Goal: Find specific page/section: Find specific page/section

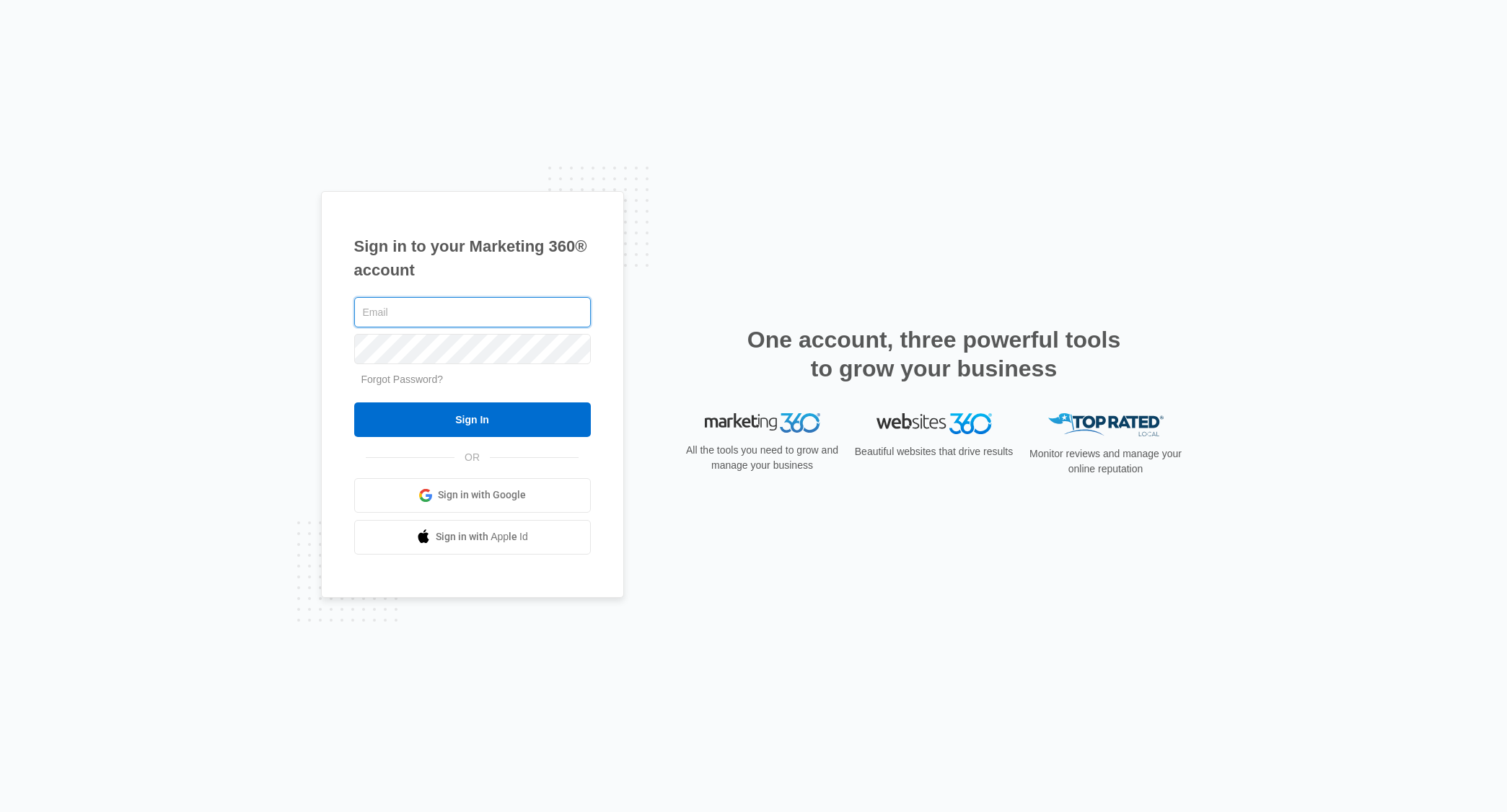
click at [426, 301] on input "text" at bounding box center [472, 312] width 237 height 31
type input "[PERSON_NAME][EMAIL_ADDRESS][PERSON_NAME][DOMAIN_NAME]"
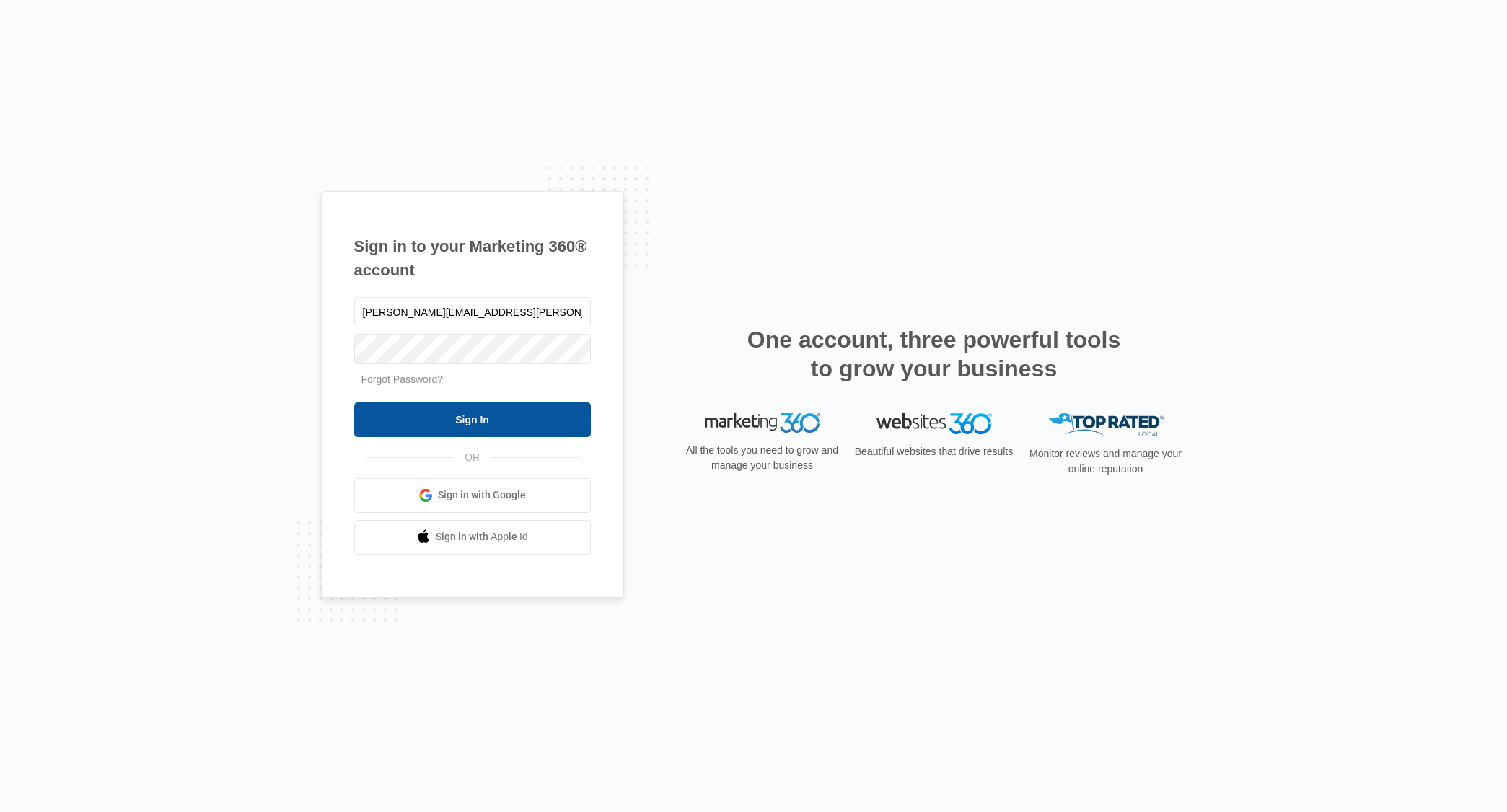
click at [490, 421] on input "Sign In" at bounding box center [472, 420] width 237 height 35
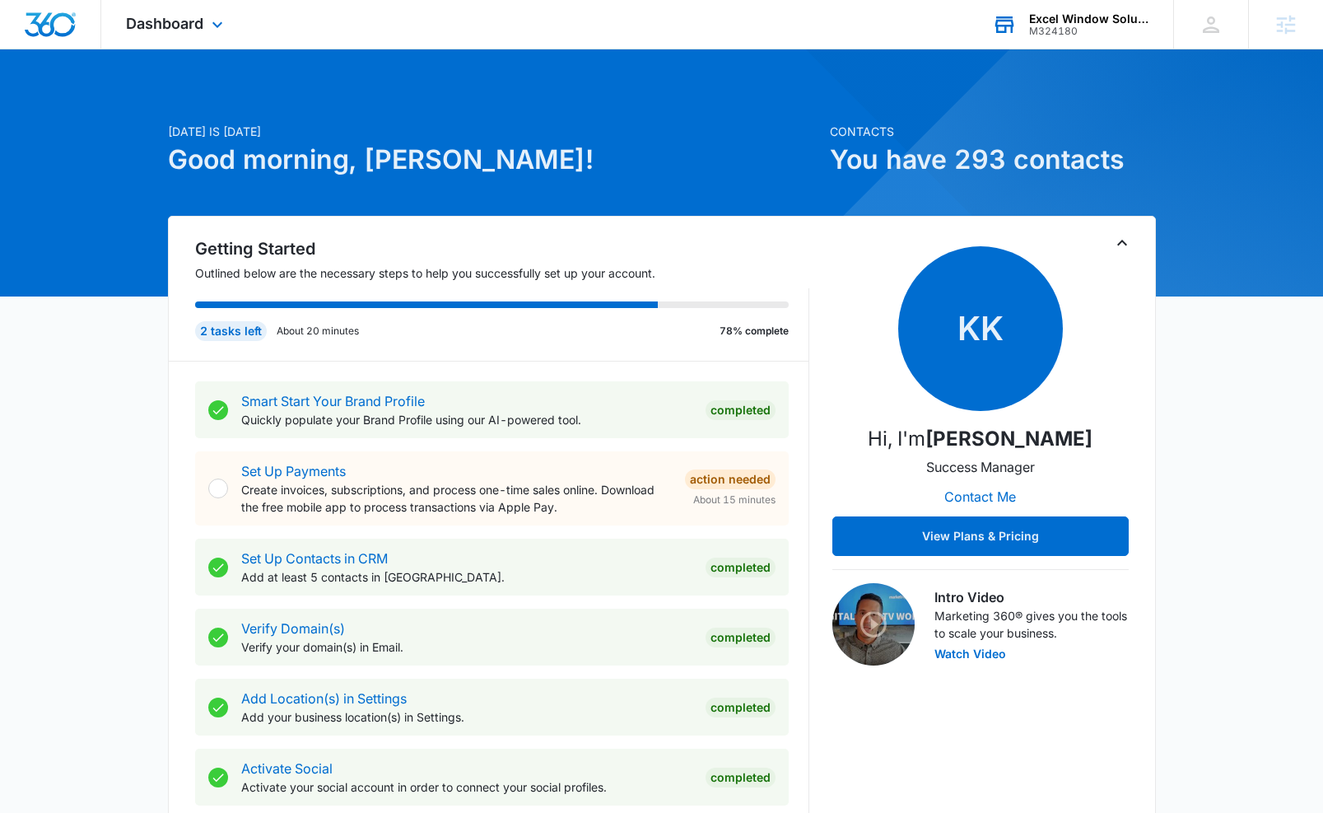
click at [1067, 19] on div "Excel Window Solutions" at bounding box center [1089, 18] width 120 height 13
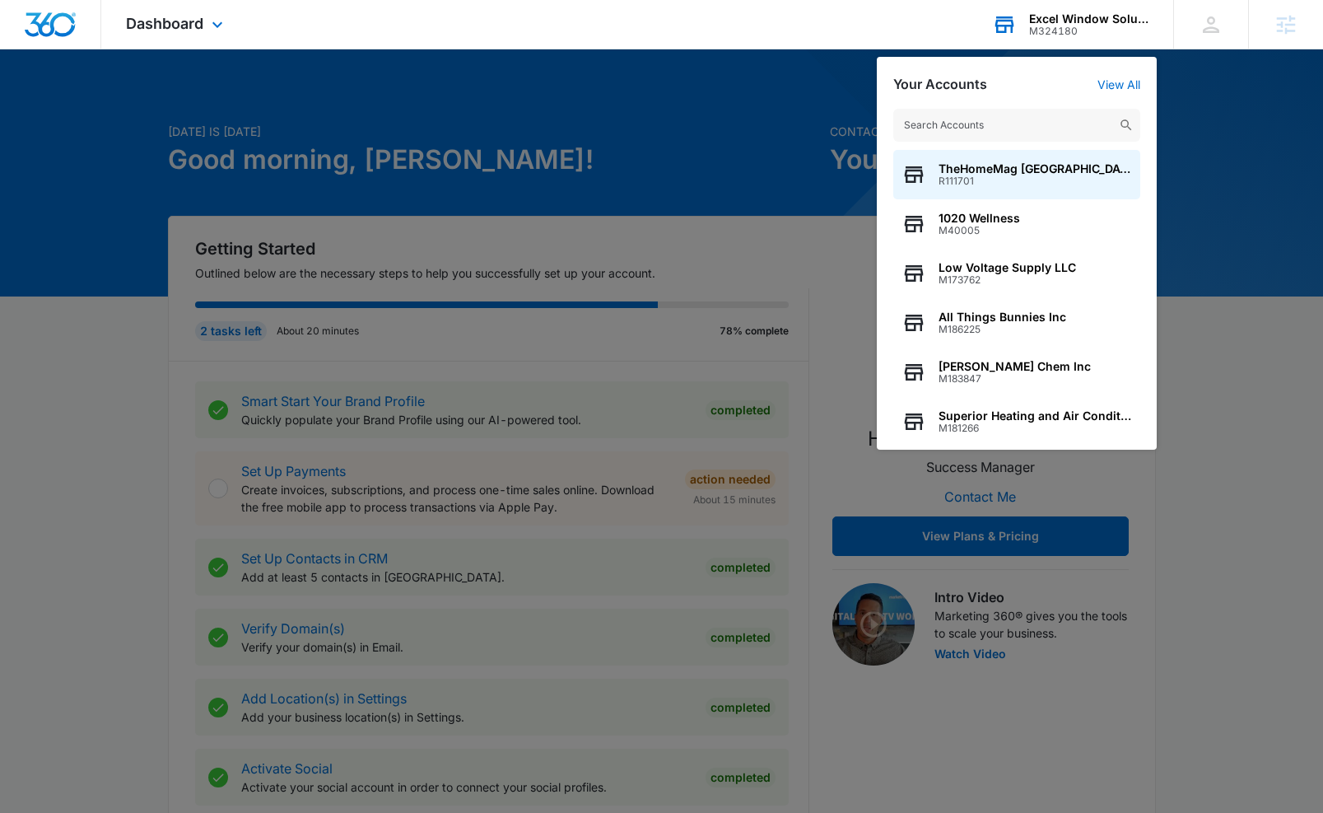
click at [960, 133] on input "text" at bounding box center [1016, 125] width 247 height 33
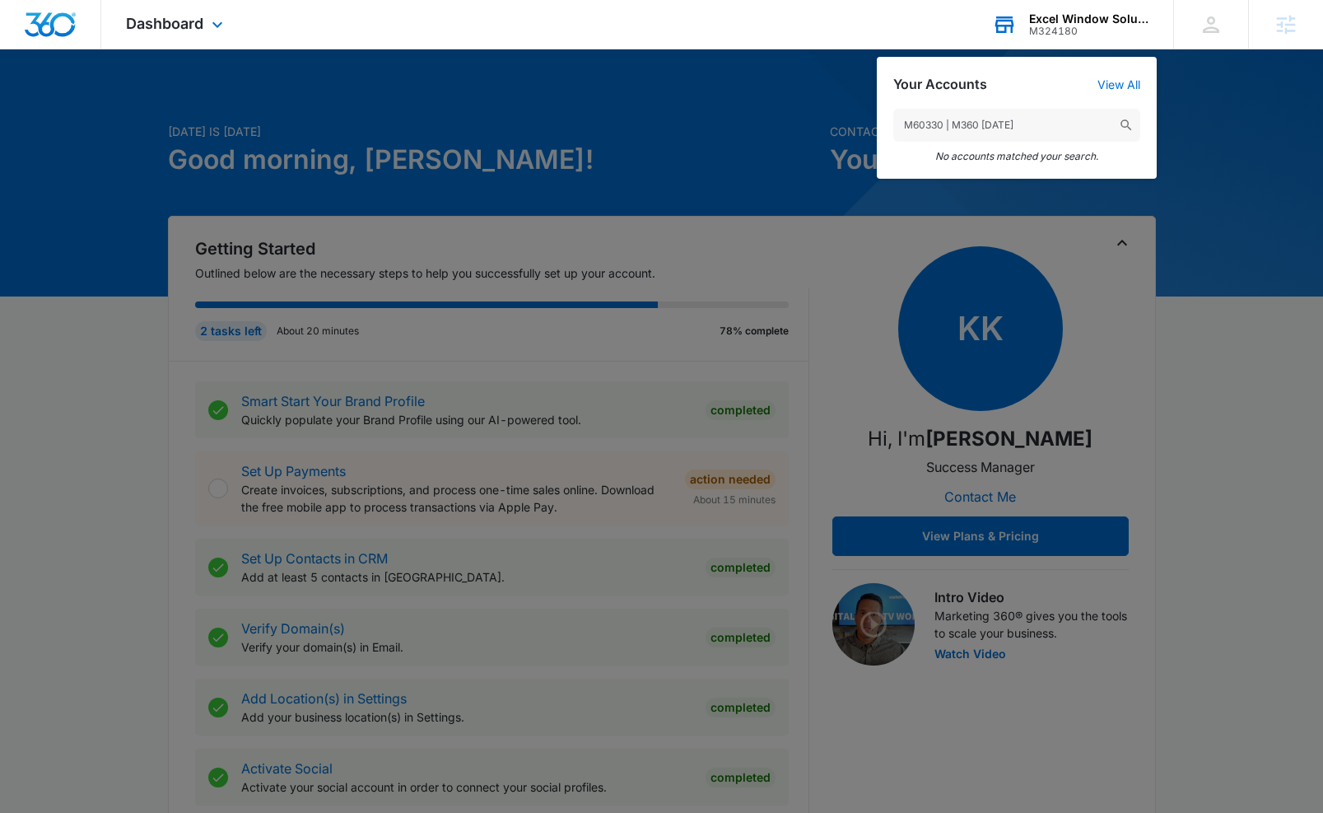
drag, startPoint x: 950, startPoint y: 123, endPoint x: 1062, endPoint y: 132, distance: 112.3
click at [1062, 132] on input "M60330 | M360 [DATE]" at bounding box center [1016, 125] width 247 height 33
type input "M60330"
click at [939, 128] on input "M60330" at bounding box center [1016, 125] width 247 height 33
click at [940, 128] on input "M60330" at bounding box center [1016, 125] width 247 height 33
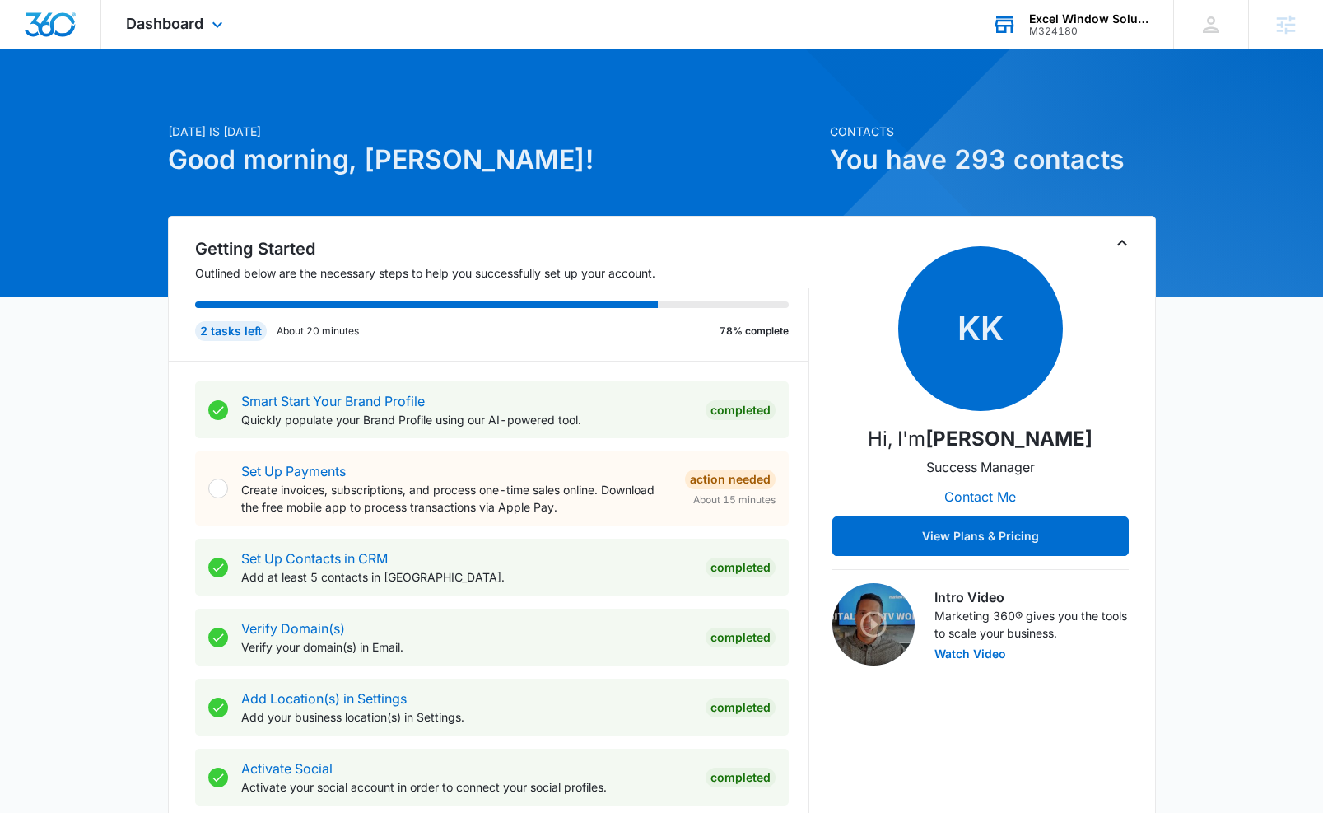
click at [1085, 16] on div "Excel Window Solutions" at bounding box center [1089, 18] width 120 height 13
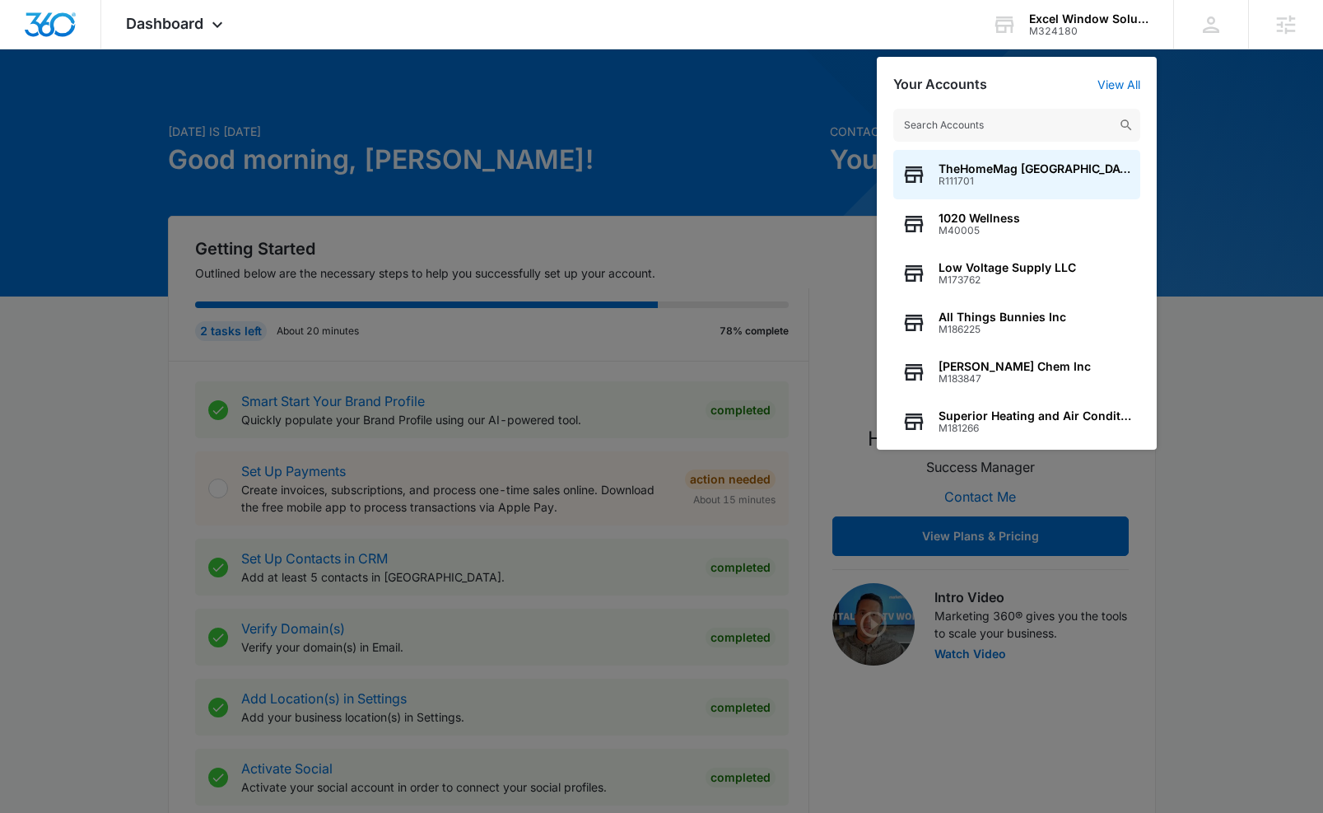
click at [1009, 117] on input "text" at bounding box center [1016, 125] width 247 height 33
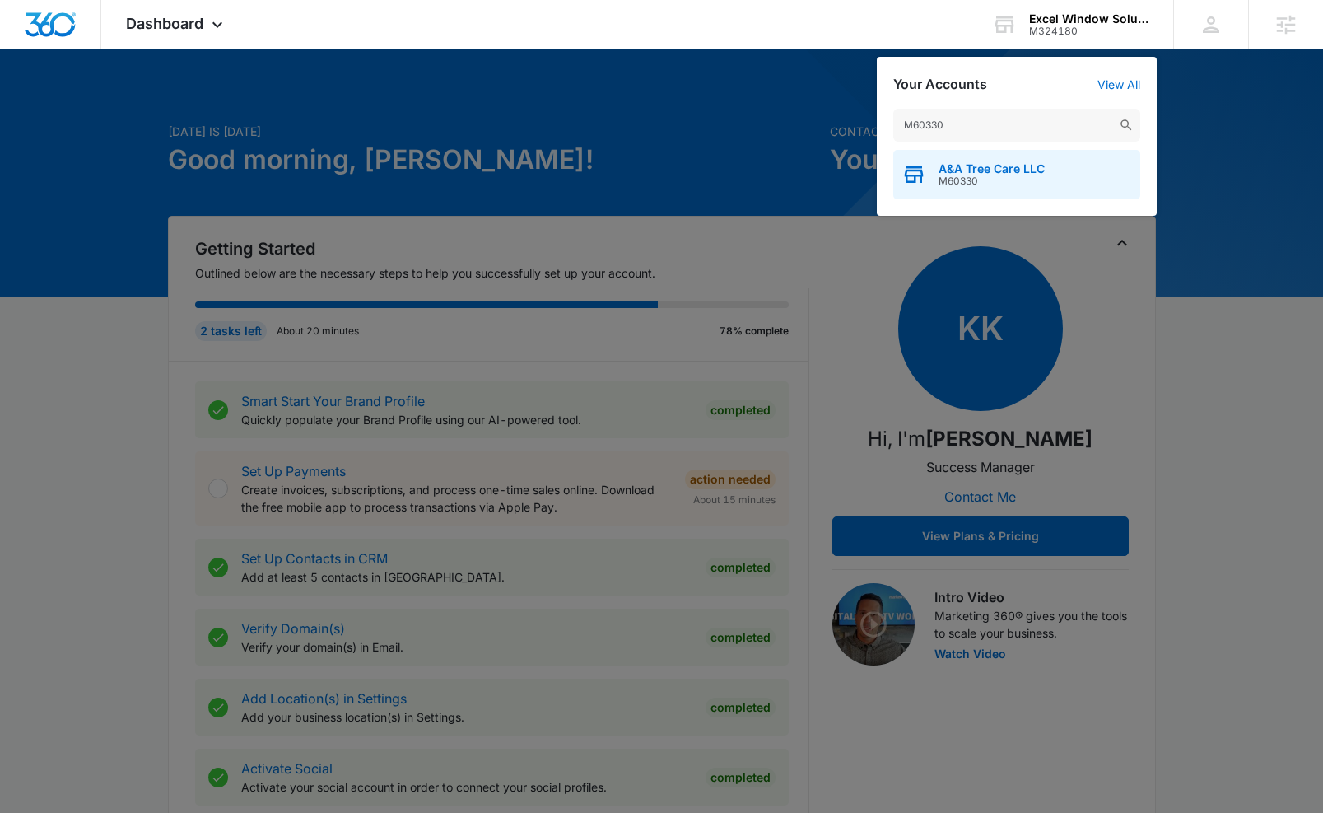
type input "M60330"
click at [984, 161] on div "A&A Tree Care LLC M60330" at bounding box center [1016, 174] width 247 height 49
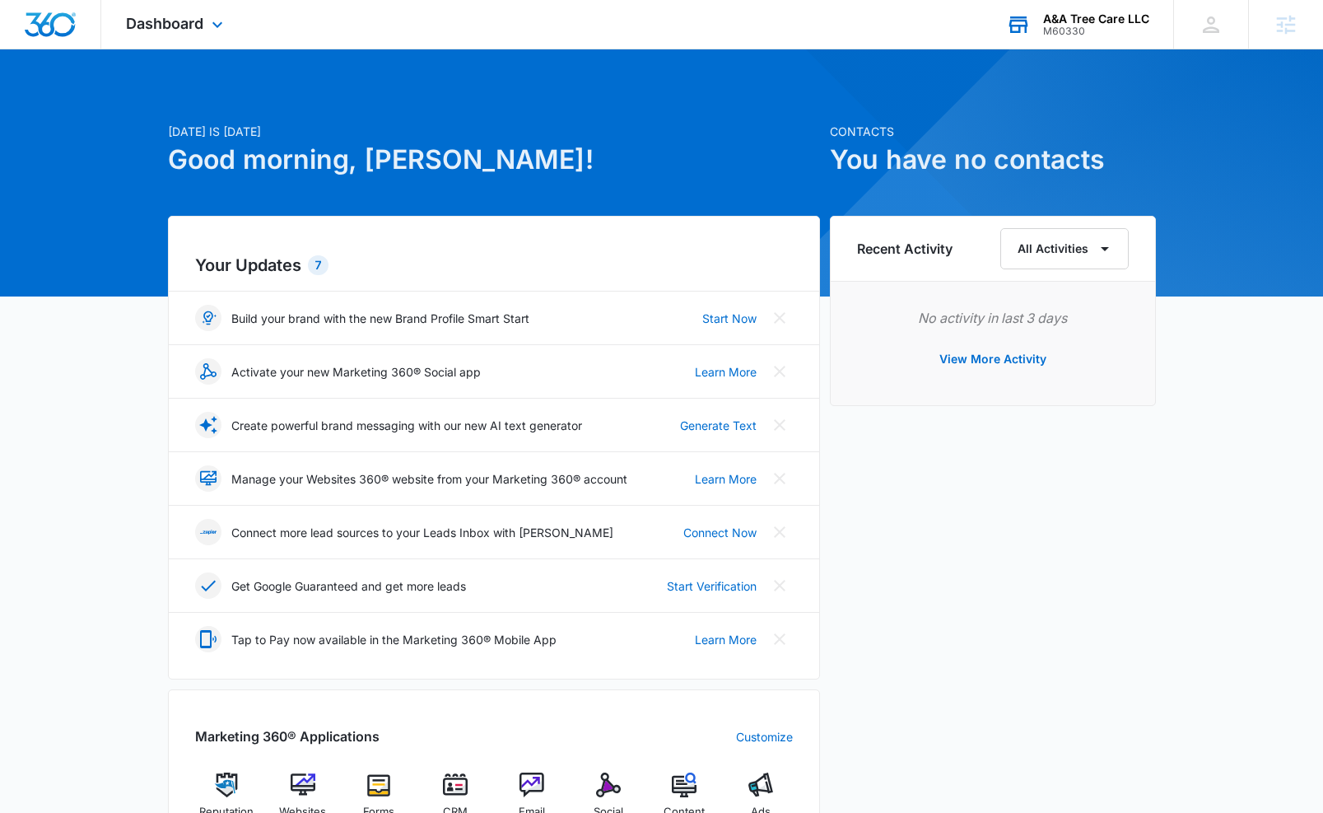
click at [1063, 30] on div "M60330" at bounding box center [1096, 32] width 106 height 12
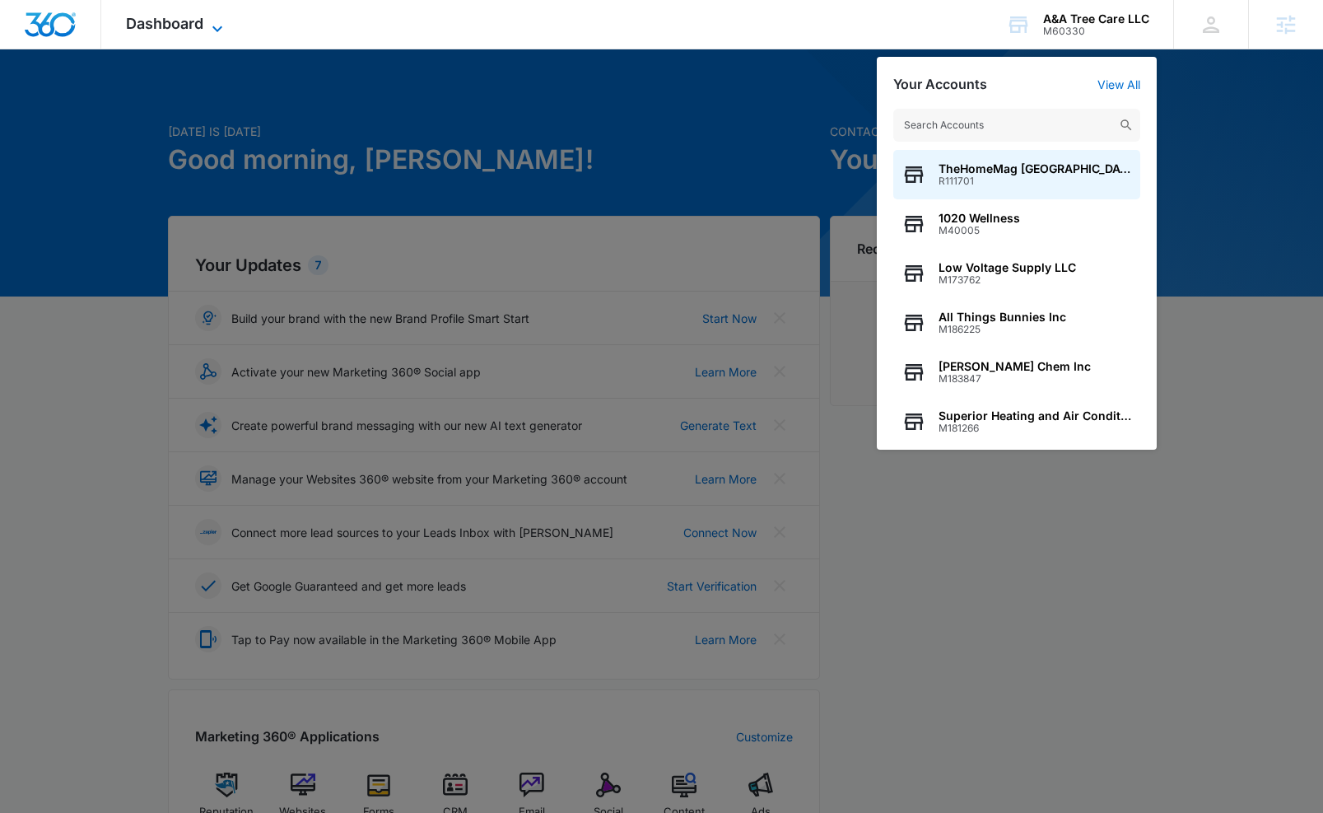
click at [211, 26] on icon at bounding box center [217, 29] width 20 height 20
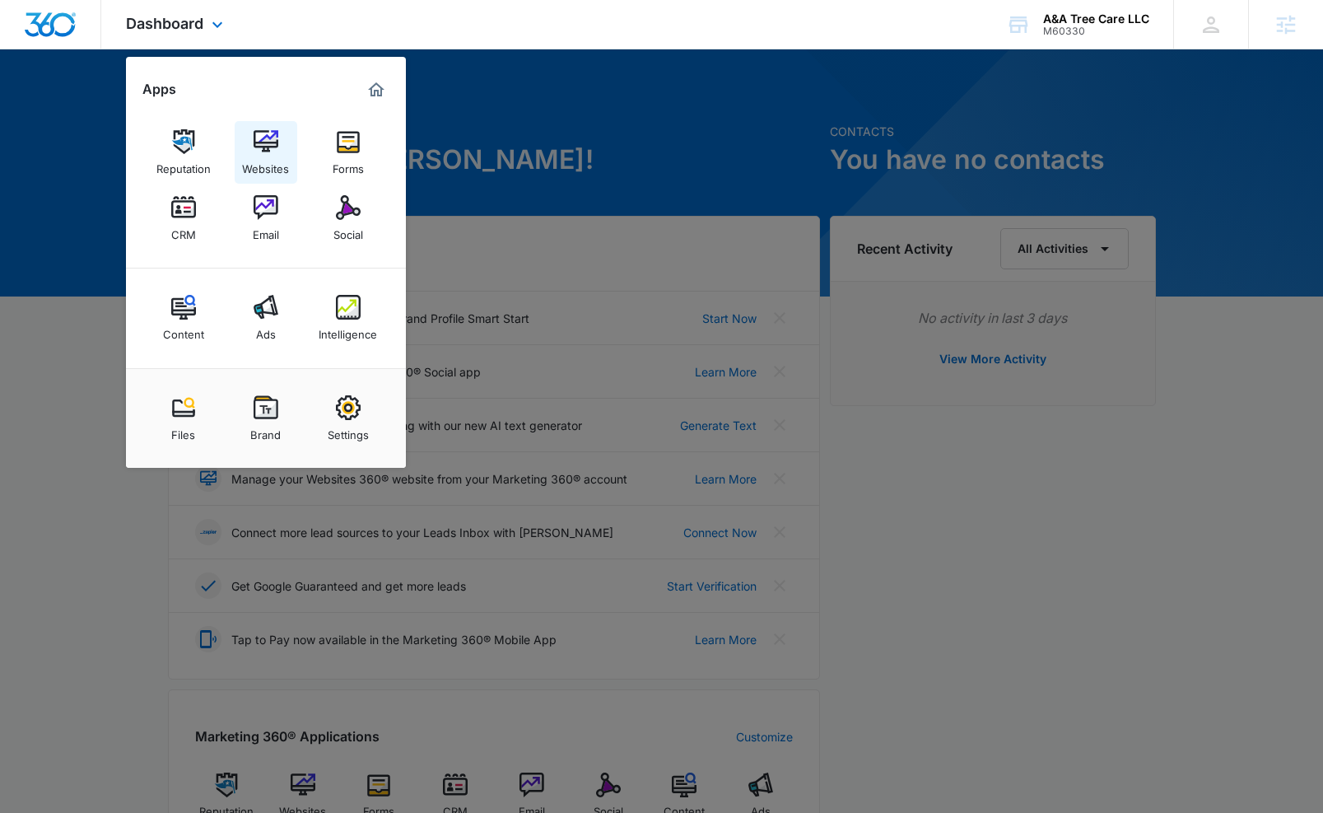
click at [262, 142] on img at bounding box center [266, 141] width 25 height 25
